Goal: Information Seeking & Learning: Learn about a topic

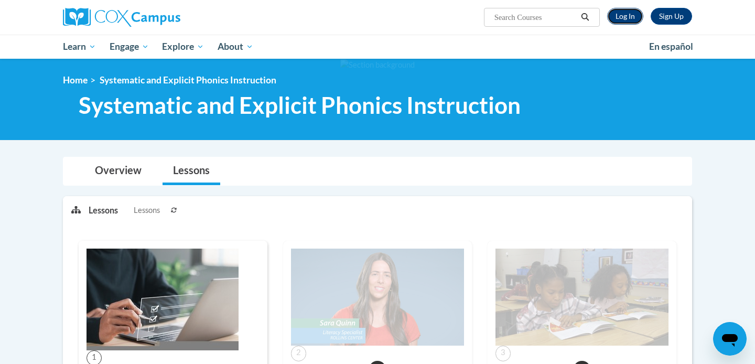
click at [628, 14] on link "Log In" at bounding box center [625, 16] width 36 height 17
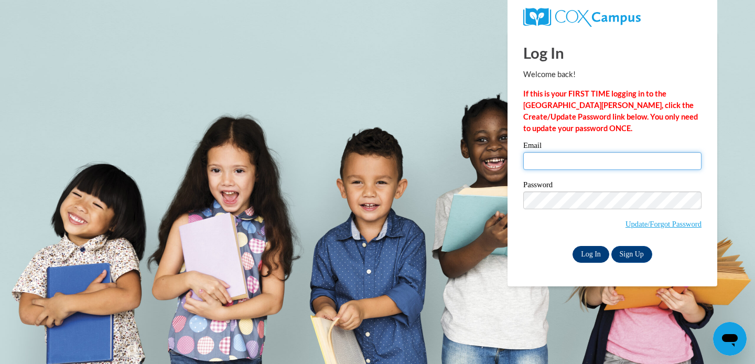
type input "[EMAIL_ADDRESS][DOMAIN_NAME]"
click at [587, 250] on input "Log In" at bounding box center [590, 254] width 37 height 17
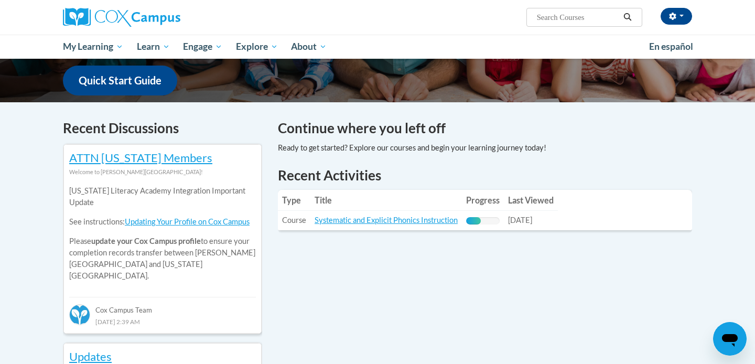
scroll to position [281, 0]
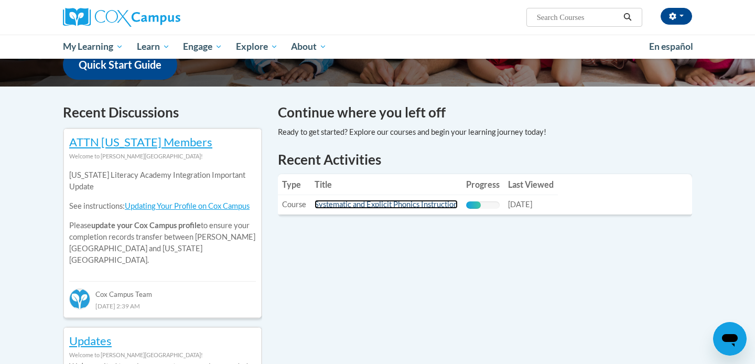
click at [421, 207] on link "Systematic and Explicit Phonics Instruction" at bounding box center [385, 204] width 143 height 9
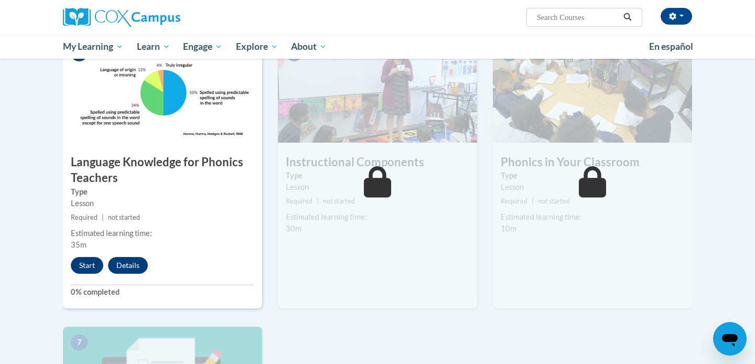
scroll to position [516, 0]
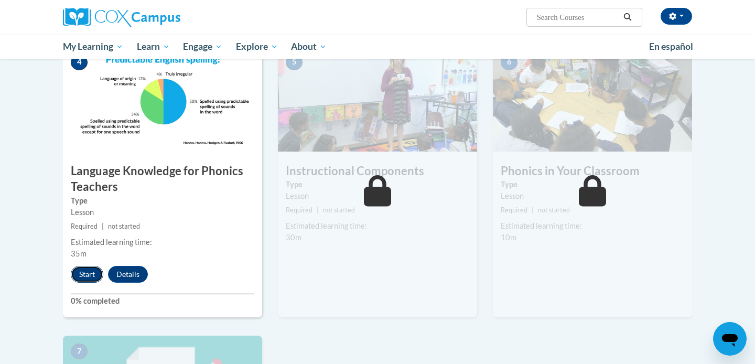
click at [99, 280] on button "Start" at bounding box center [87, 274] width 32 height 17
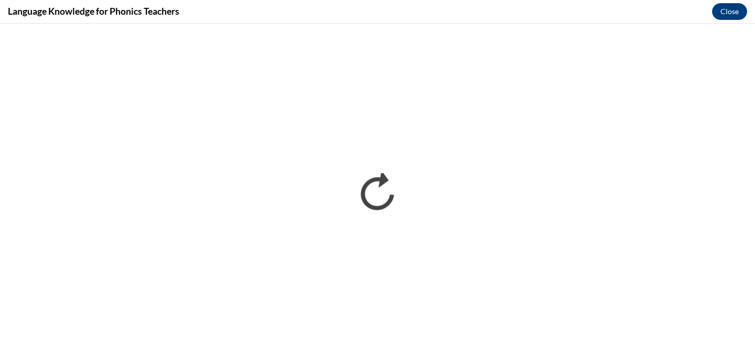
scroll to position [0, 0]
